Goal: Information Seeking & Learning: Learn about a topic

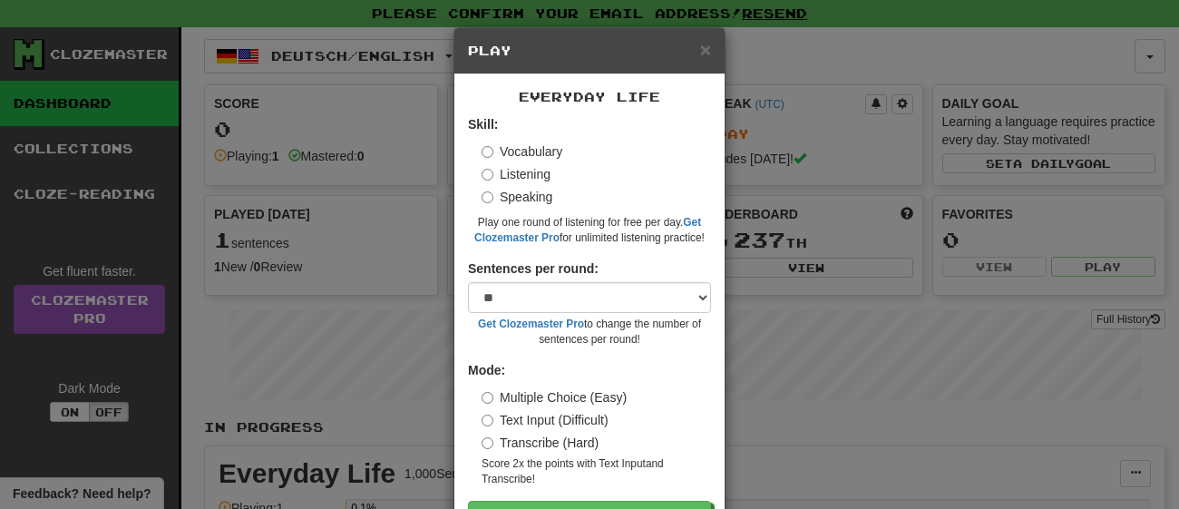
select select "**"
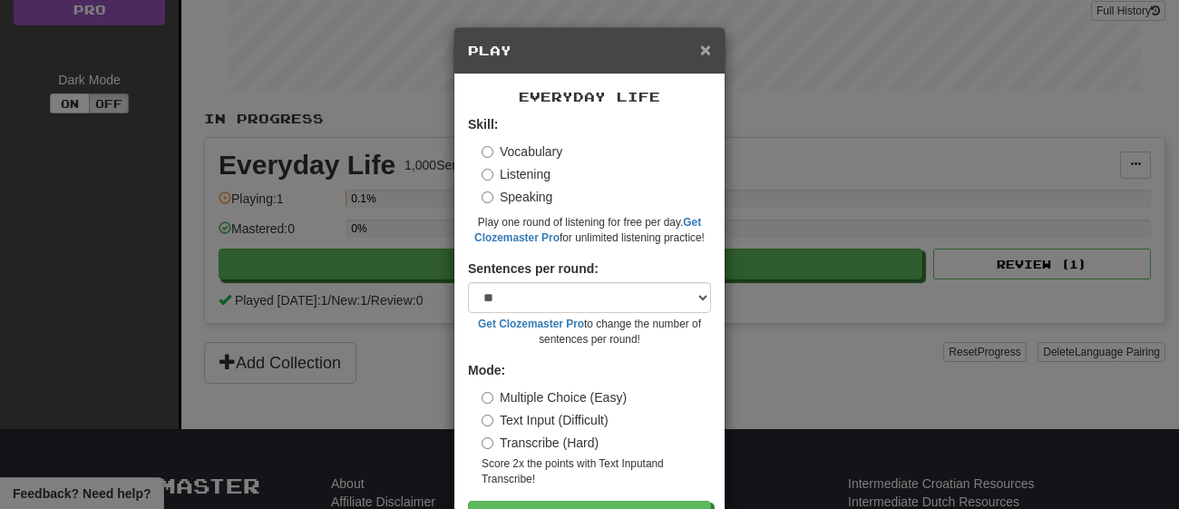
click at [700, 54] on span "×" at bounding box center [705, 49] width 11 height 21
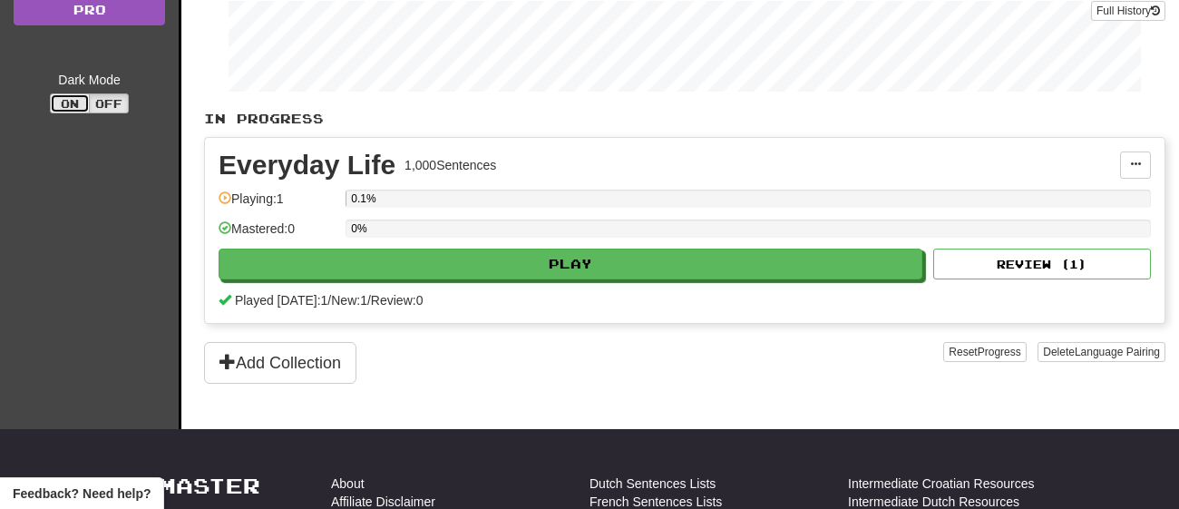
click at [80, 109] on button "On" at bounding box center [70, 103] width 40 height 20
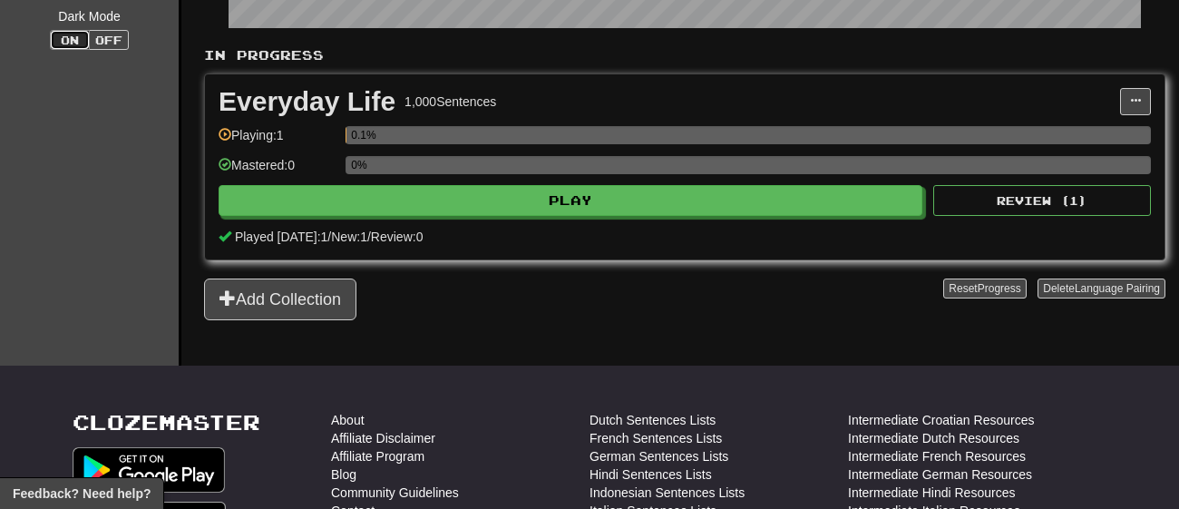
scroll to position [370, 0]
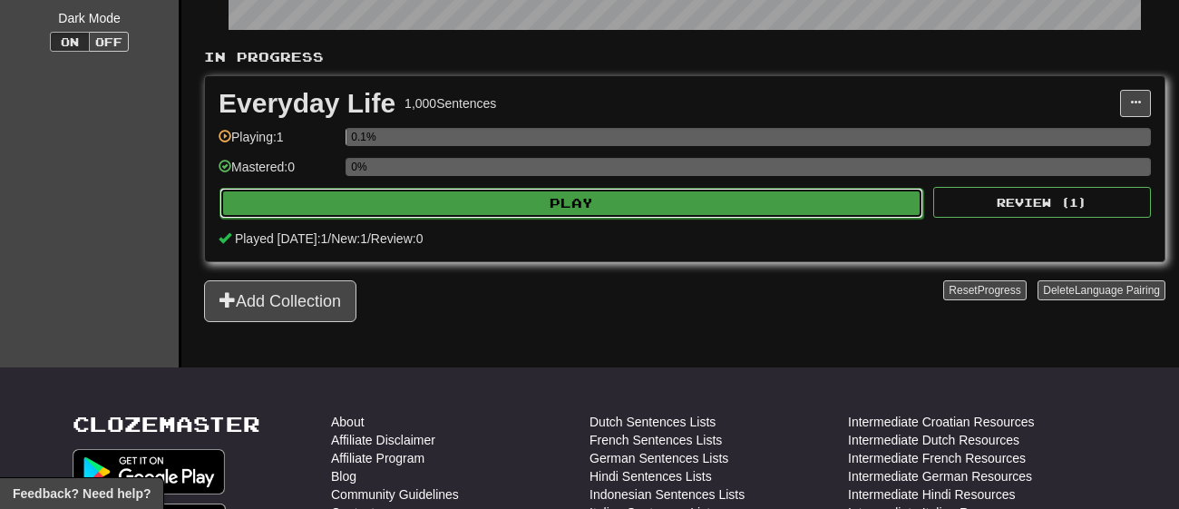
click at [561, 204] on button "Play" at bounding box center [572, 203] width 704 height 31
select select "**"
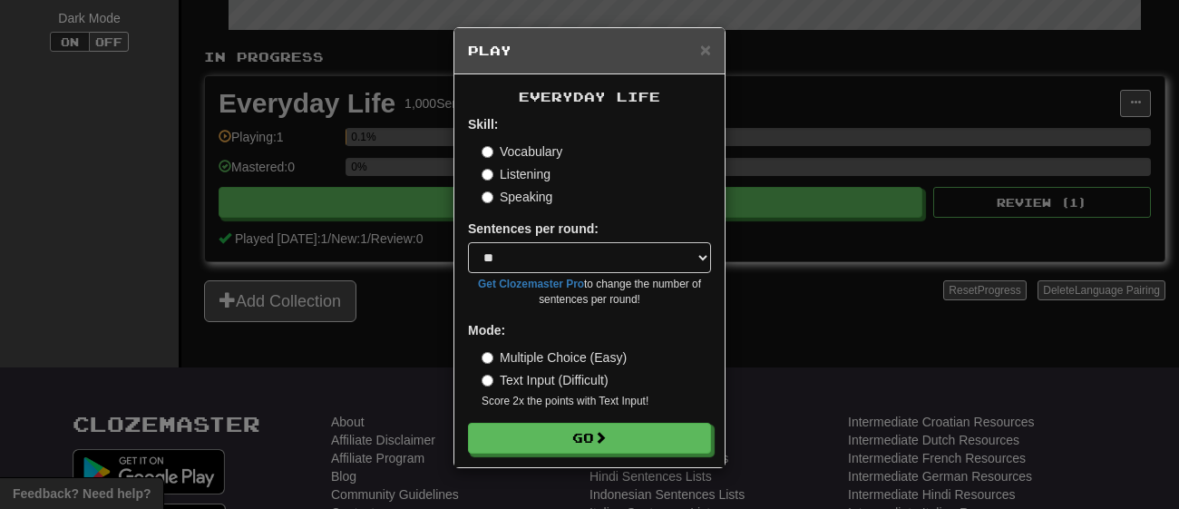
click at [548, 363] on label "Multiple Choice (Easy)" at bounding box center [554, 357] width 145 height 18
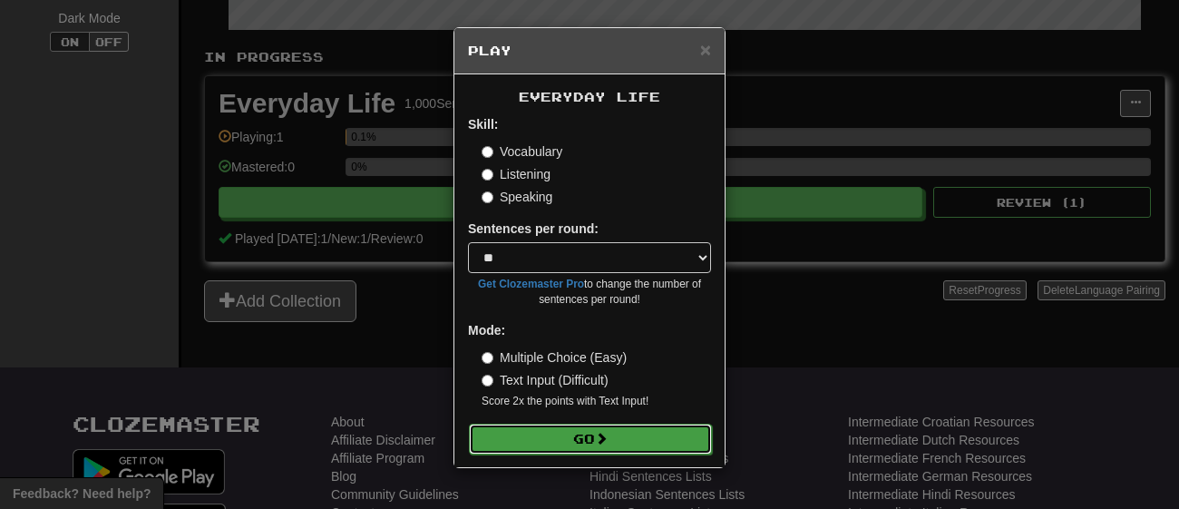
click at [533, 434] on button "Go" at bounding box center [590, 439] width 243 height 31
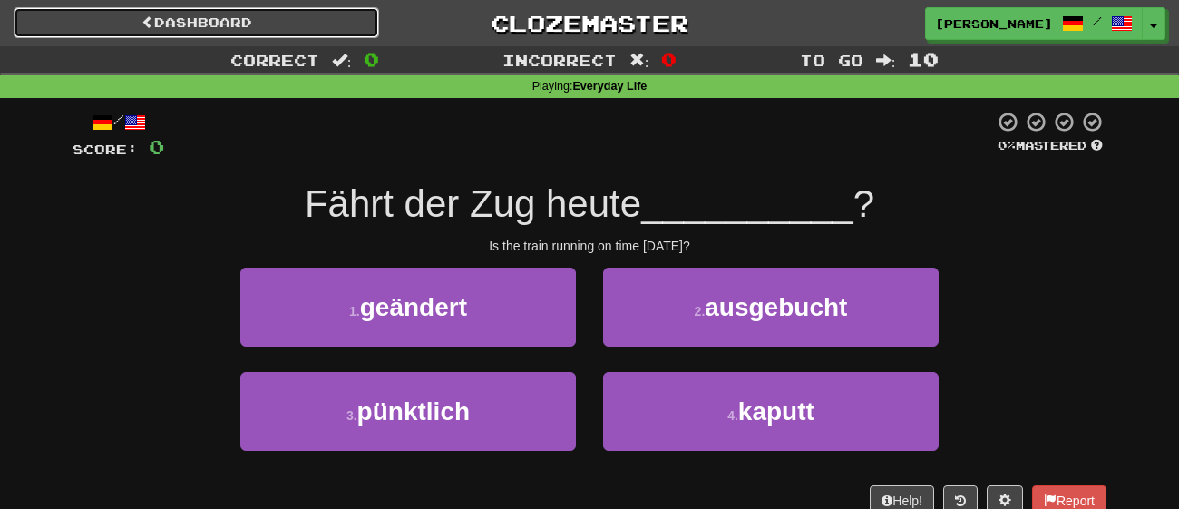
click at [78, 10] on link "Dashboard" at bounding box center [197, 22] width 366 height 31
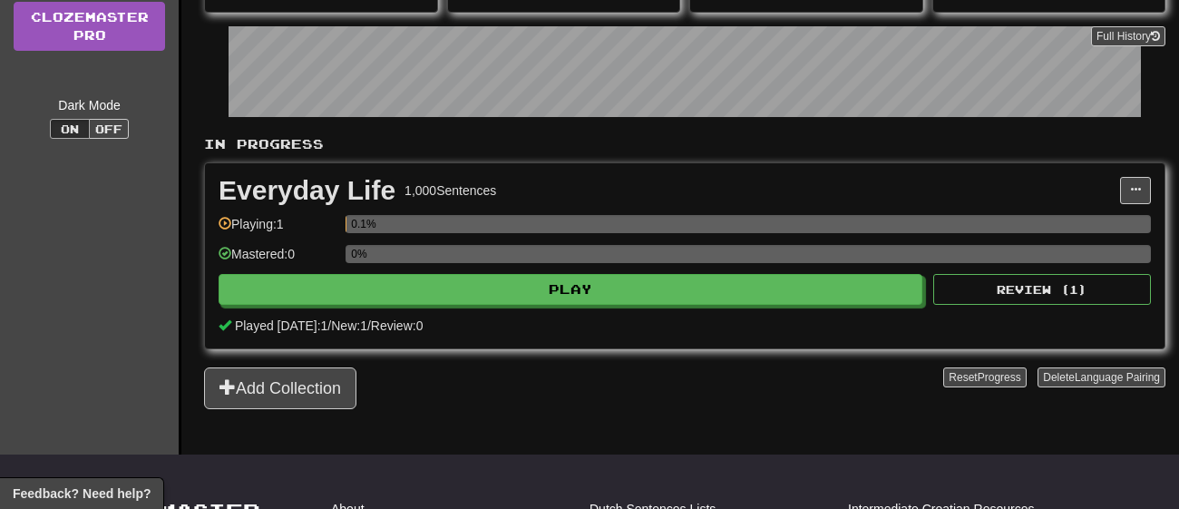
scroll to position [286, 0]
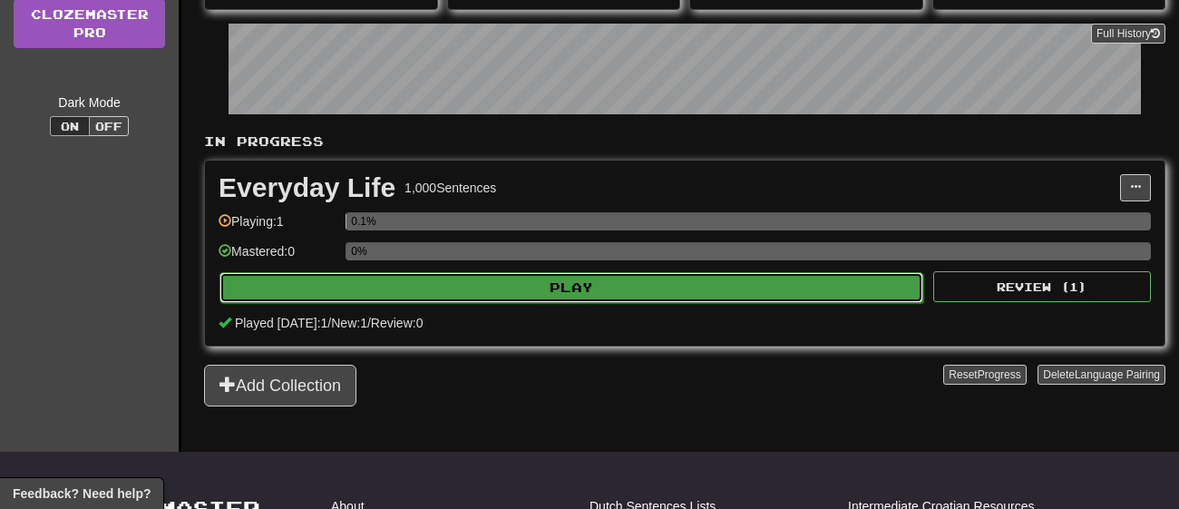
click at [501, 289] on button "Play" at bounding box center [572, 287] width 704 height 31
select select "**"
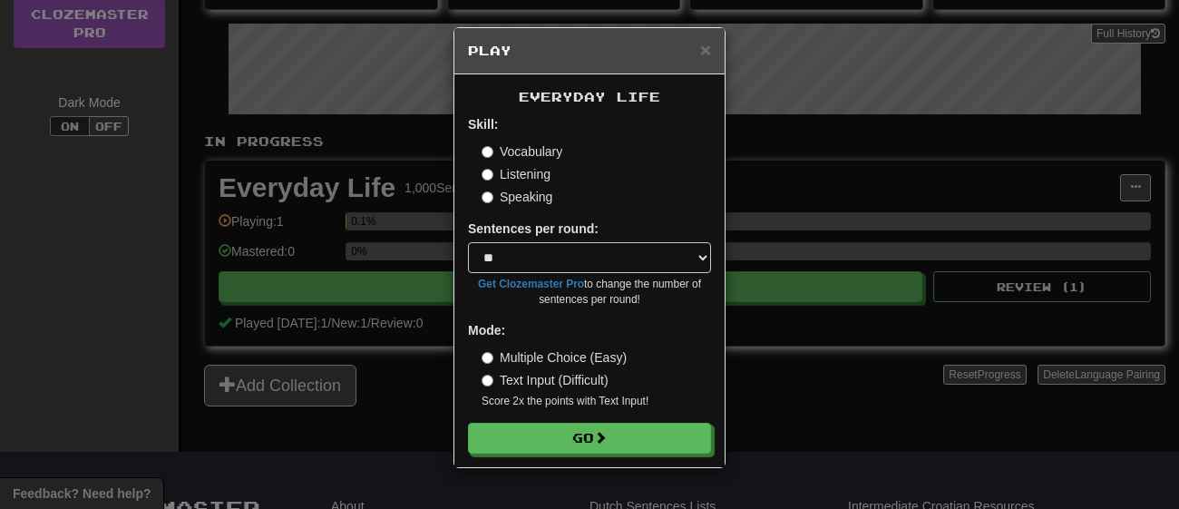
click at [491, 165] on label "Listening" at bounding box center [516, 174] width 69 height 18
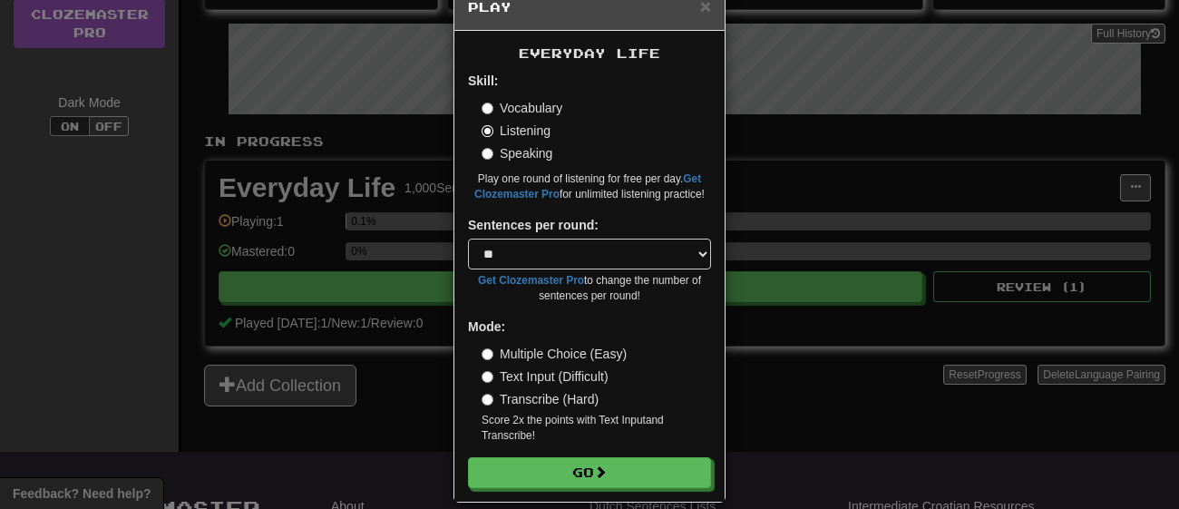
scroll to position [46, 0]
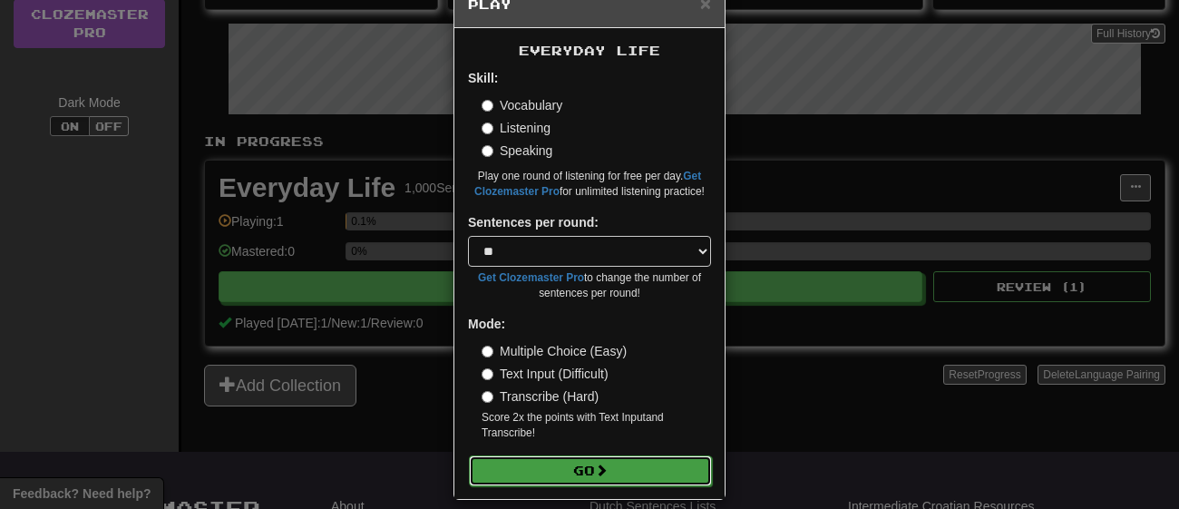
click at [518, 475] on button "Go" at bounding box center [590, 470] width 243 height 31
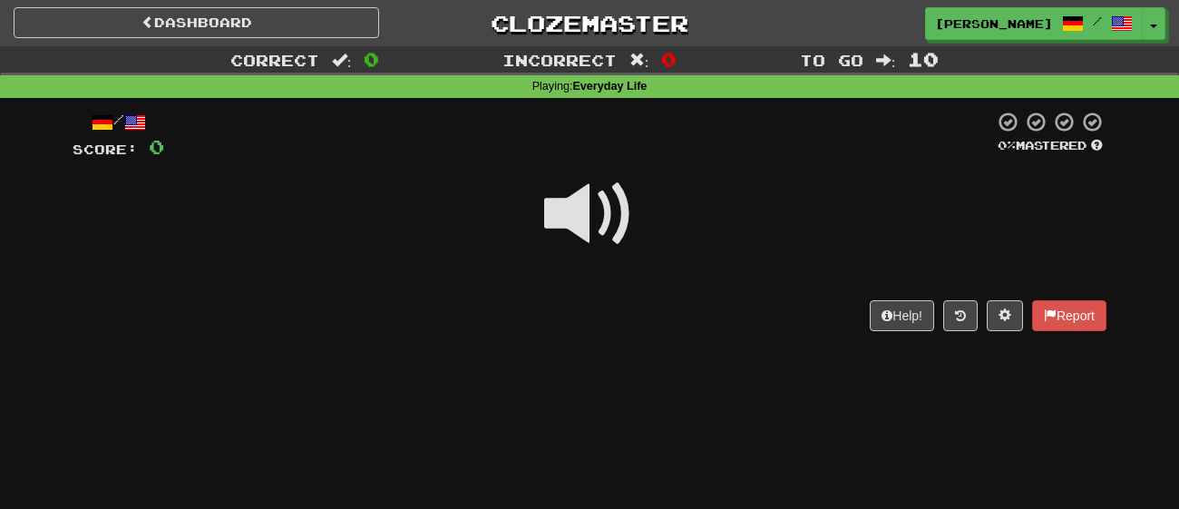
click at [597, 250] on span at bounding box center [589, 214] width 91 height 91
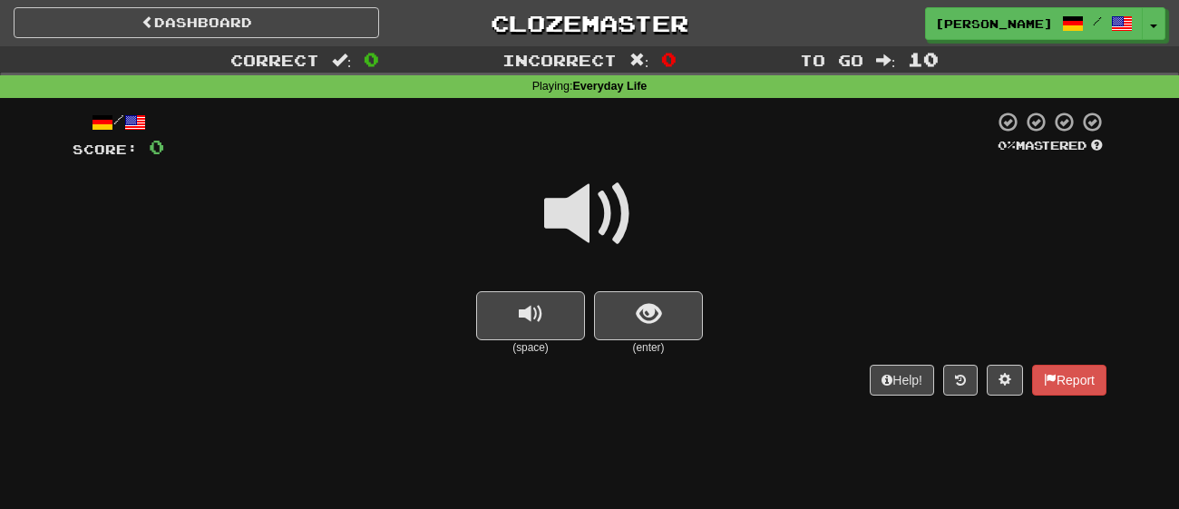
click at [566, 202] on span at bounding box center [589, 214] width 91 height 91
click at [582, 227] on span at bounding box center [589, 214] width 91 height 91
click at [643, 305] on span "show sentence" at bounding box center [649, 314] width 24 height 24
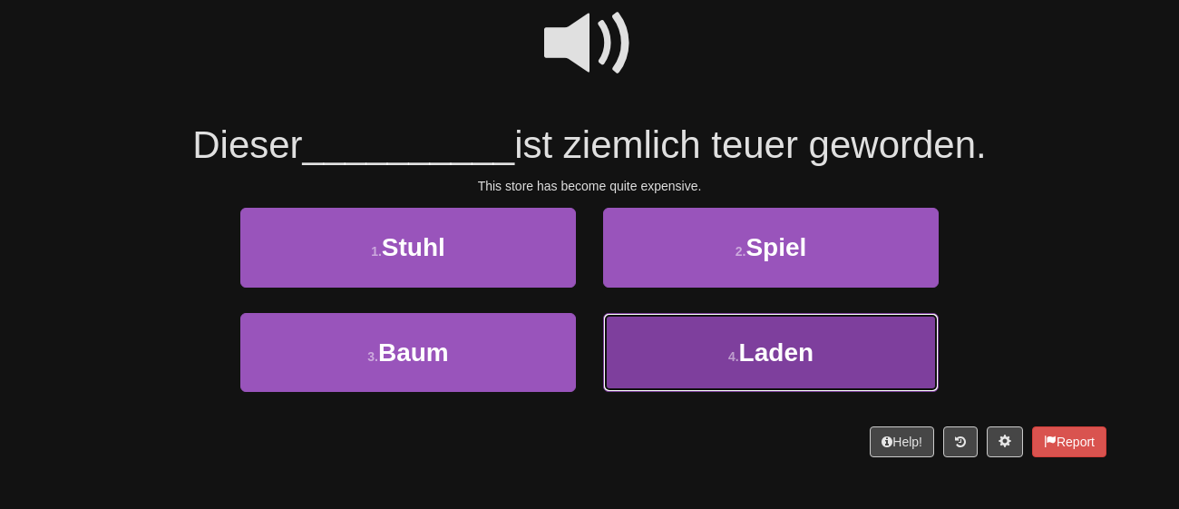
click at [622, 343] on button "4 . Laden" at bounding box center [771, 352] width 336 height 79
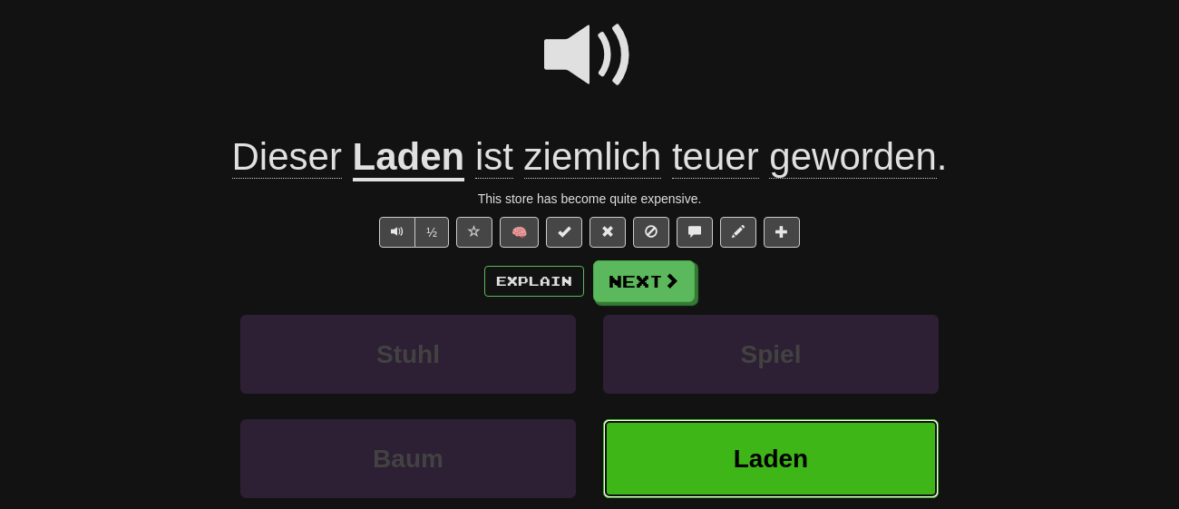
scroll to position [182, 0]
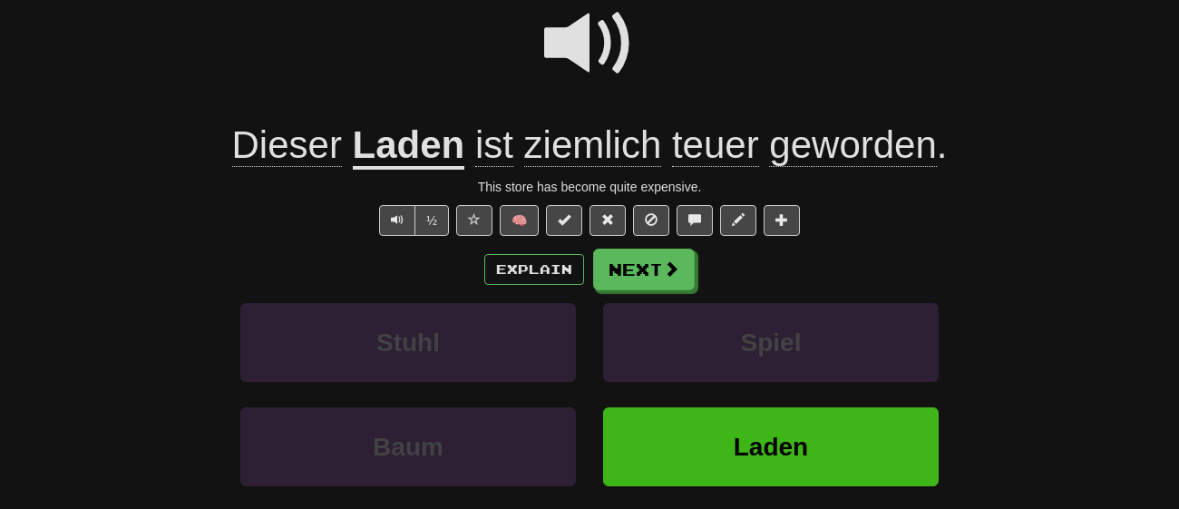
click at [290, 138] on span "Dieser" at bounding box center [287, 145] width 110 height 44
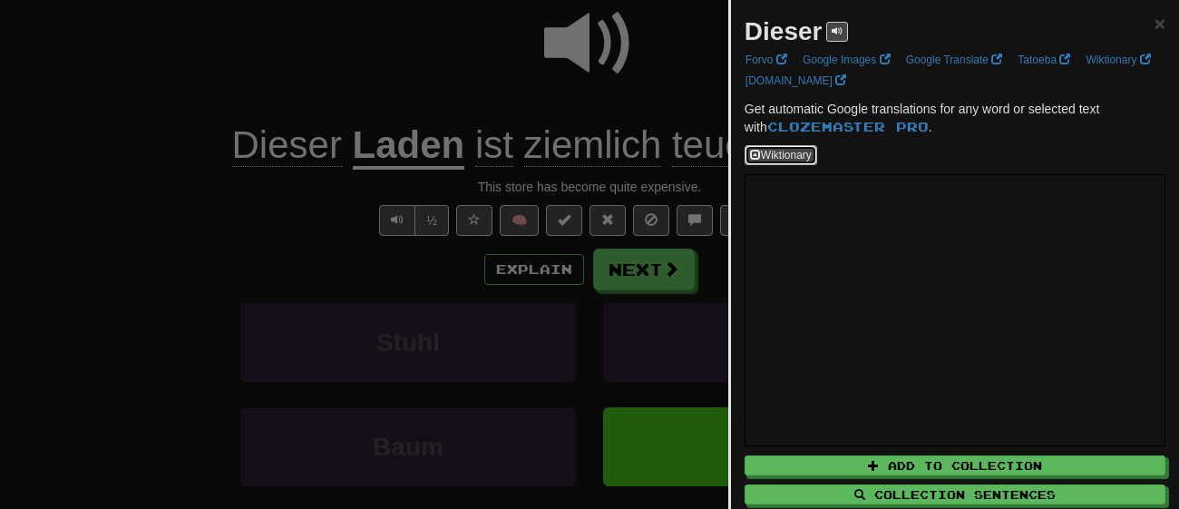
click at [785, 159] on button "Wiktionary" at bounding box center [781, 155] width 73 height 20
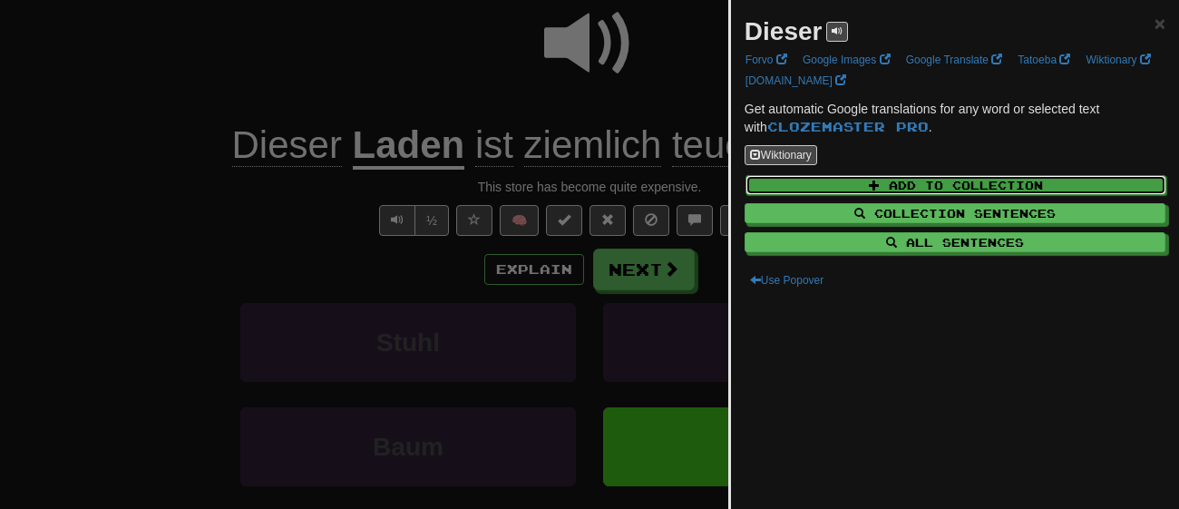
click at [877, 185] on span at bounding box center [874, 185] width 11 height 11
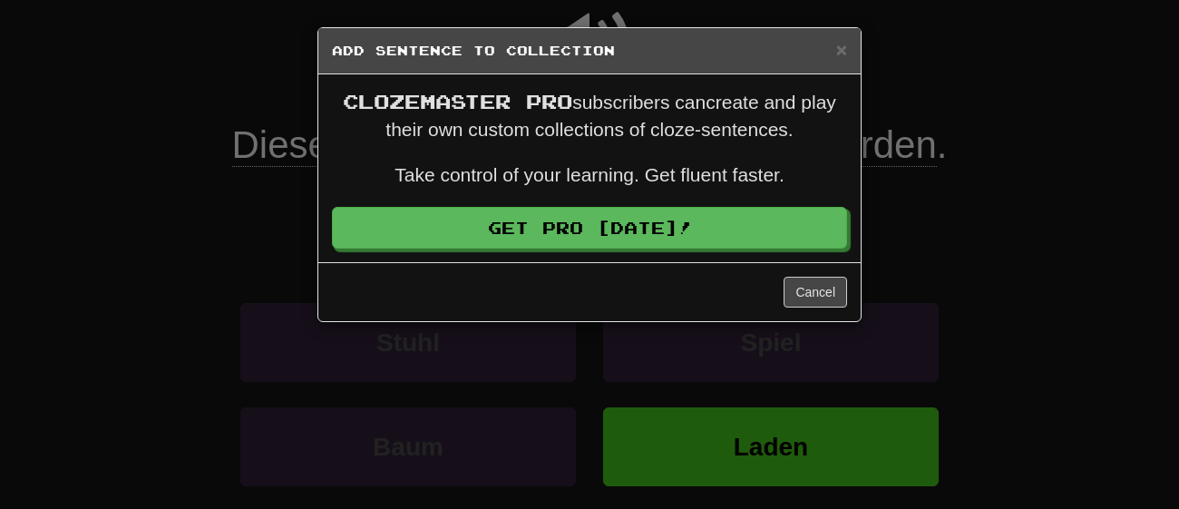
click at [929, 194] on div "× Add Sentence to Collection Clozemaster Pro subscribers can create and play th…" at bounding box center [589, 254] width 1179 height 509
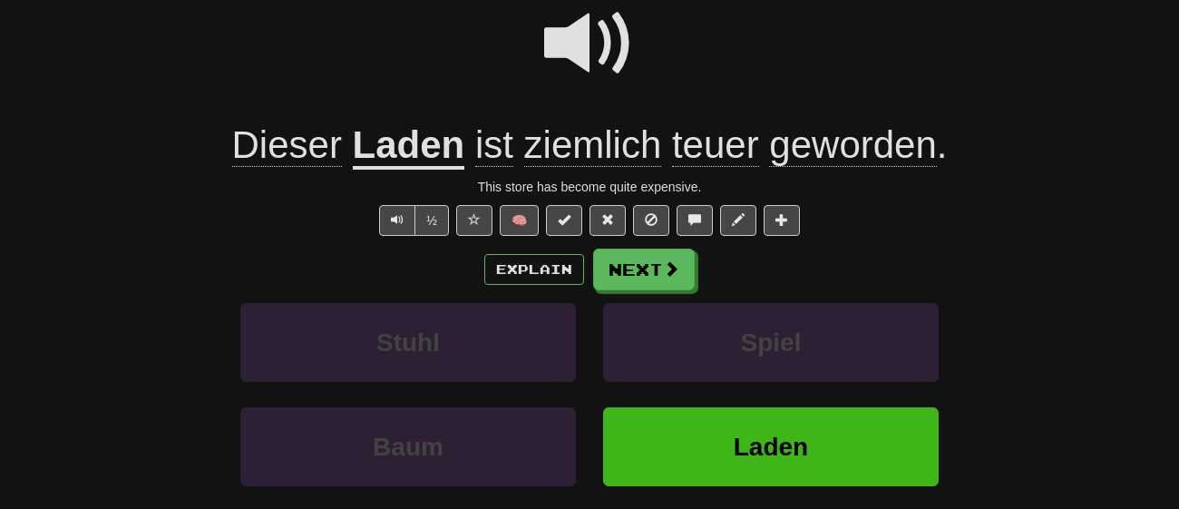
click at [320, 144] on span "Dieser" at bounding box center [287, 145] width 110 height 44
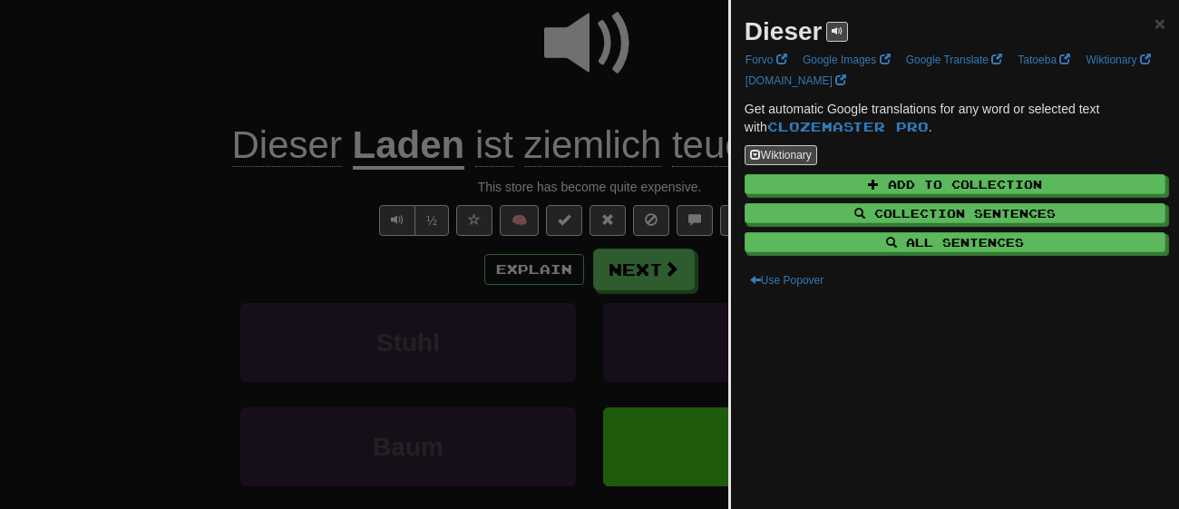
click at [363, 94] on div at bounding box center [589, 254] width 1179 height 509
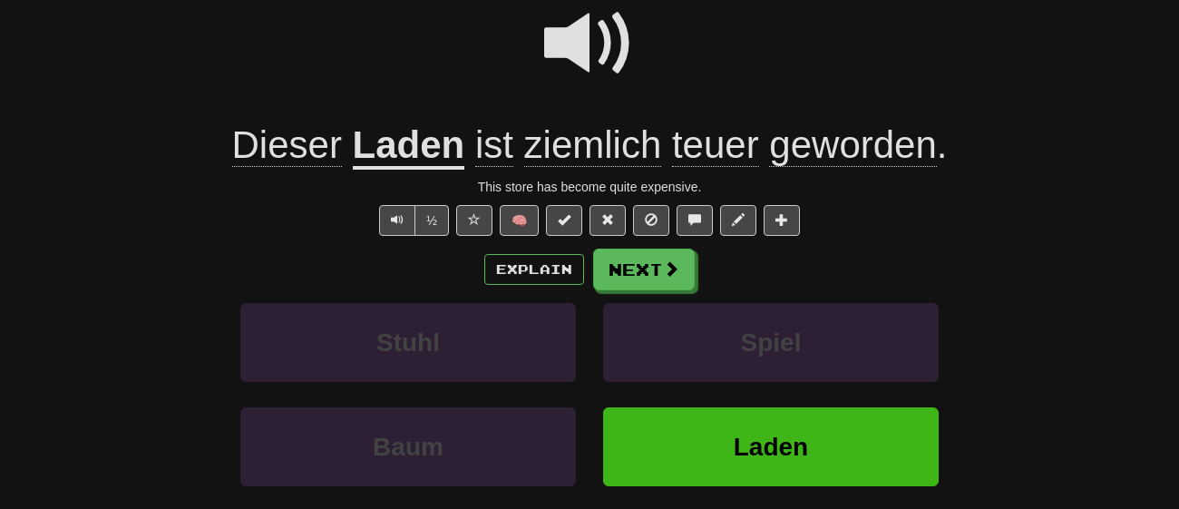
click at [249, 226] on div "½ 🧠" at bounding box center [590, 220] width 1034 height 31
click at [547, 275] on button "Explain" at bounding box center [534, 269] width 100 height 31
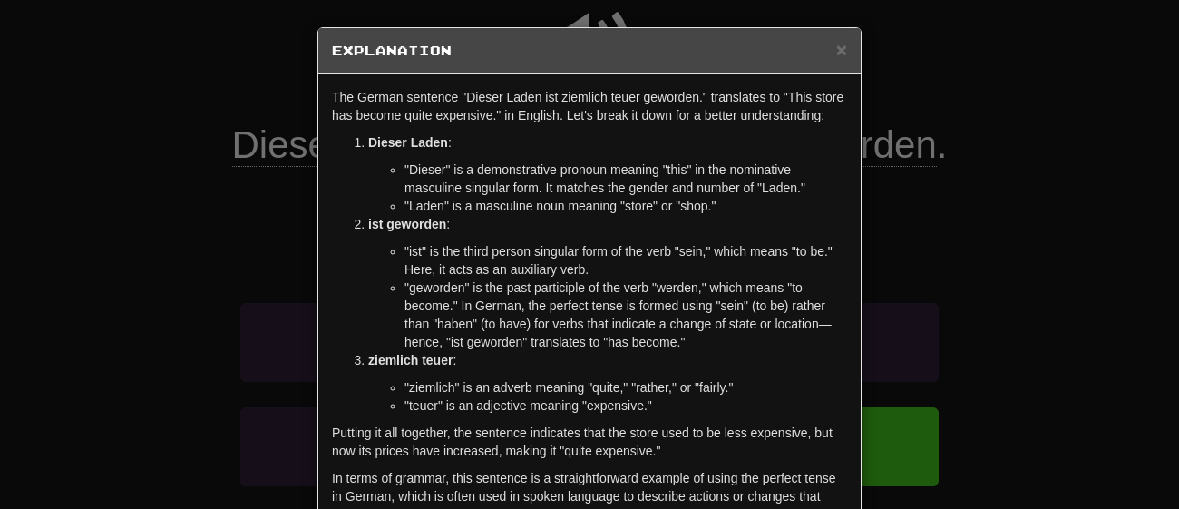
click at [198, 283] on div "× Explanation The German sentence "Dieser Laden ist ziemlich teuer geworden." t…" at bounding box center [589, 254] width 1179 height 509
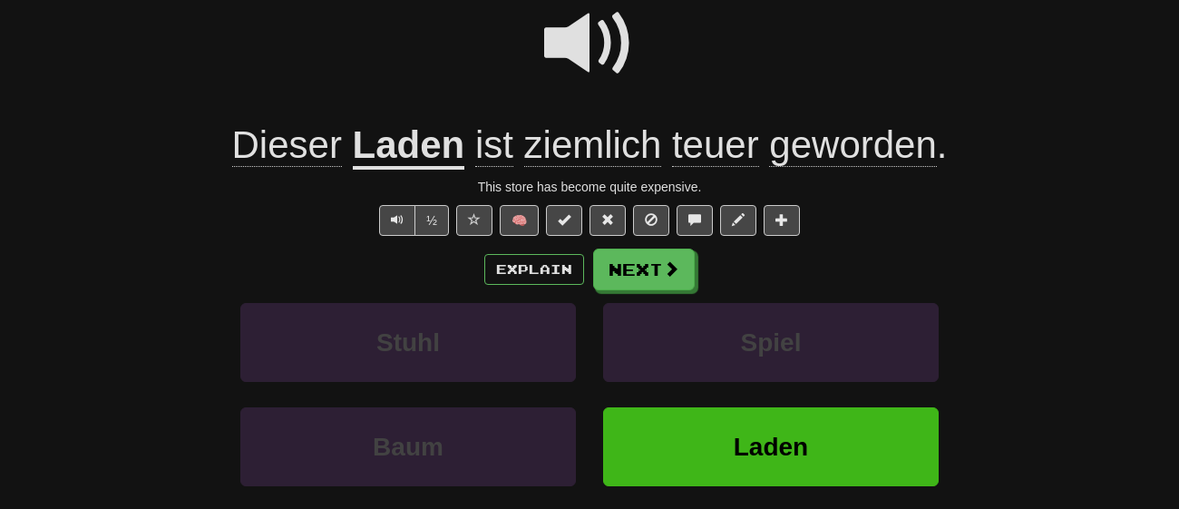
click at [574, 47] on span at bounding box center [589, 43] width 91 height 91
click at [590, 67] on span at bounding box center [589, 43] width 91 height 91
click at [571, 152] on span "ziemlich" at bounding box center [593, 145] width 138 height 44
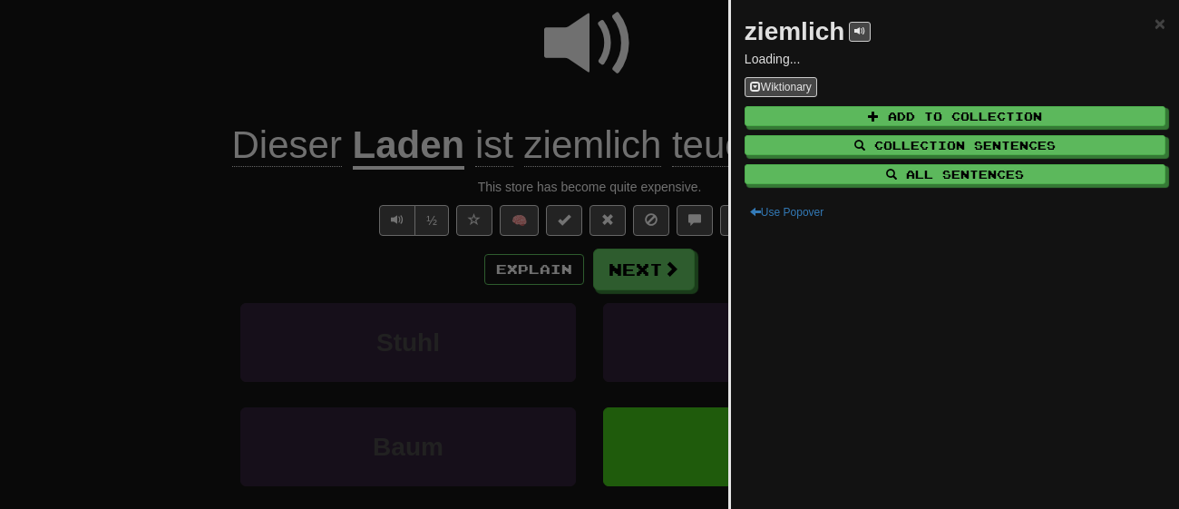
click at [505, 27] on div at bounding box center [589, 254] width 1179 height 509
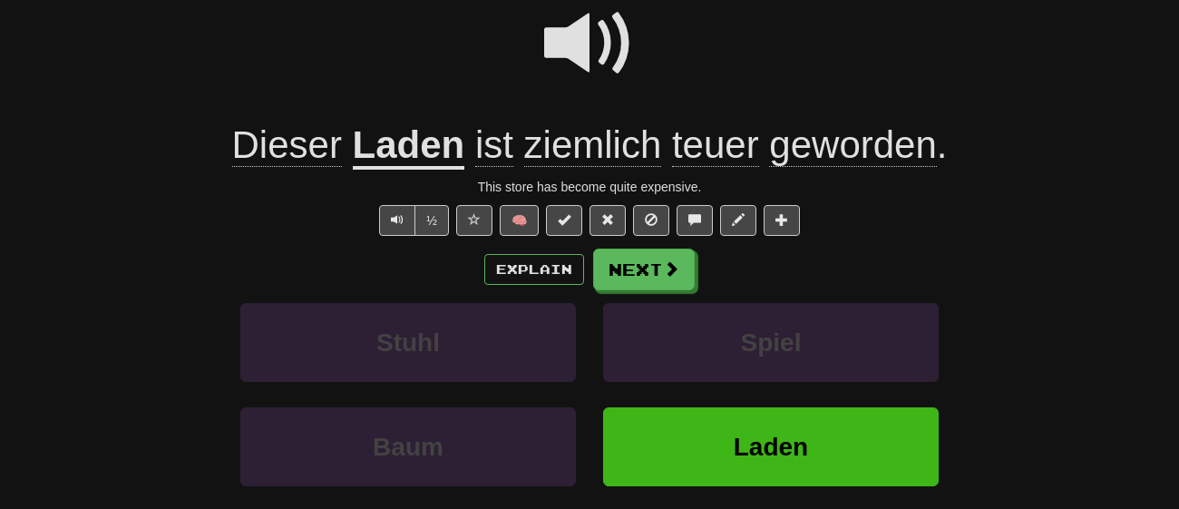
click at [556, 125] on span "ziemlich" at bounding box center [593, 145] width 138 height 44
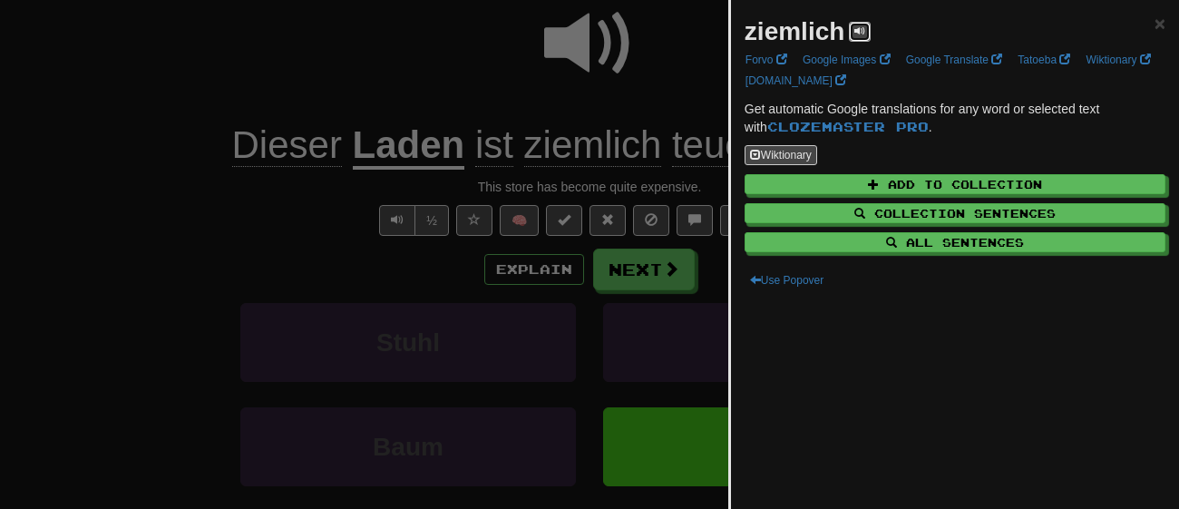
click at [864, 33] on span at bounding box center [860, 30] width 11 height 11
click at [542, 79] on div at bounding box center [589, 254] width 1179 height 509
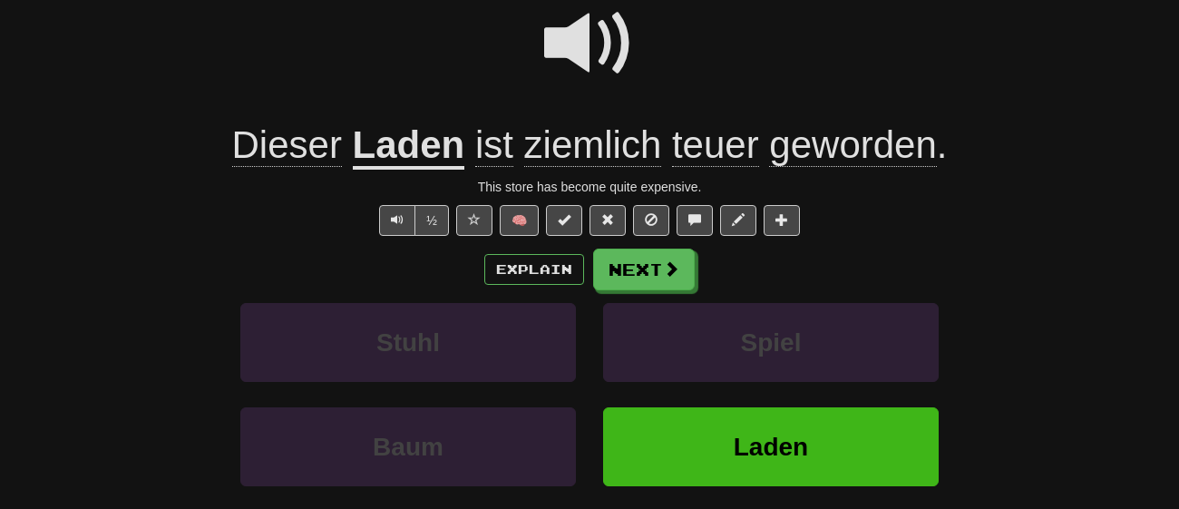
click at [582, 89] on span at bounding box center [589, 43] width 91 height 91
click at [592, 83] on span at bounding box center [589, 43] width 91 height 91
click at [838, 165] on span "geworden" at bounding box center [852, 145] width 167 height 44
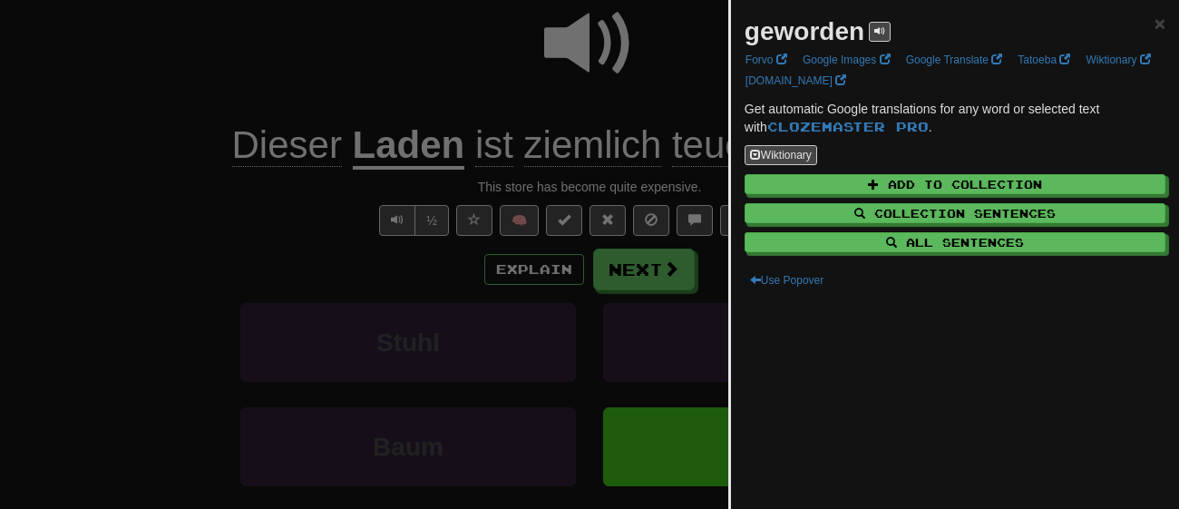
click at [469, 79] on div at bounding box center [589, 254] width 1179 height 509
